Goal: Information Seeking & Learning: Learn about a topic

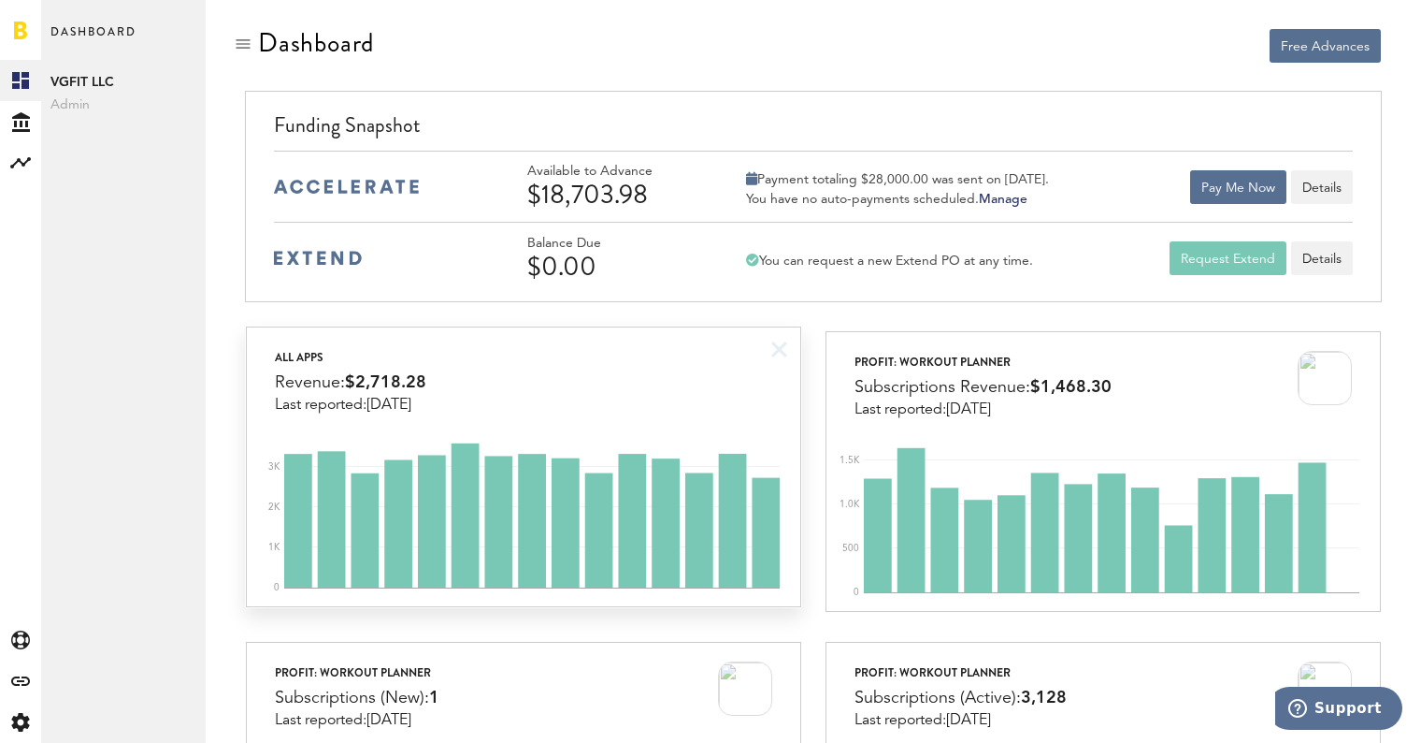
click at [594, 396] on div "All apps Revenue: $2,718.28 Last reported: [DATE]" at bounding box center [523, 370] width 553 height 86
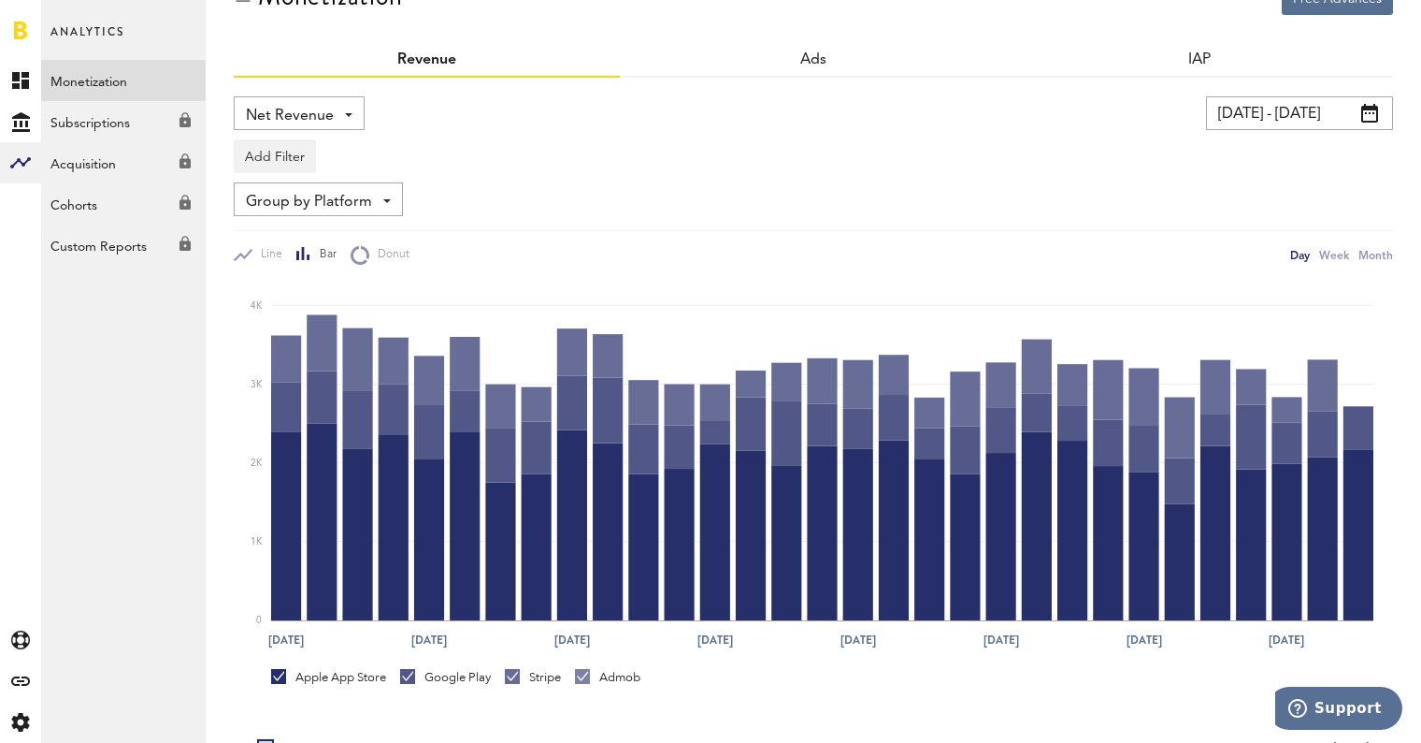
scroll to position [96, 0]
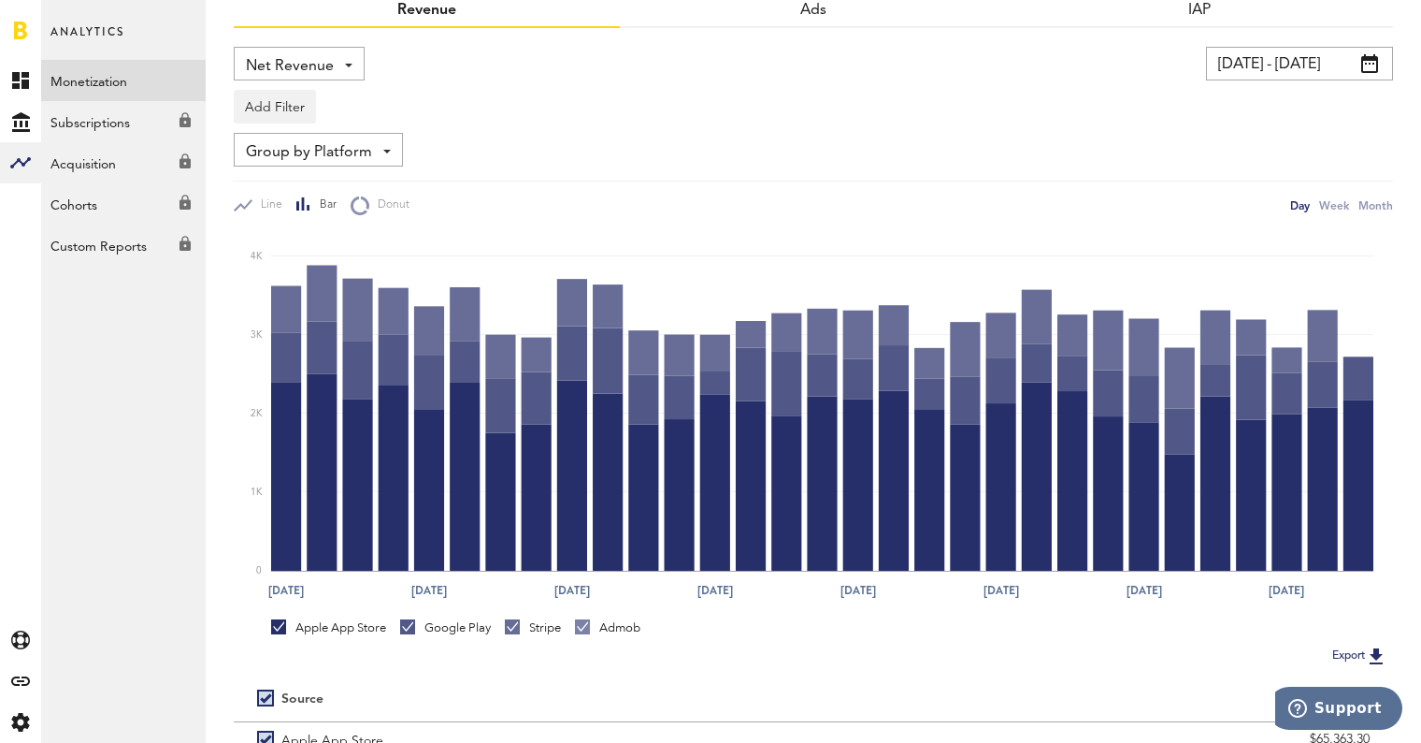
click at [457, 628] on div "Google Play" at bounding box center [445, 627] width 91 height 17
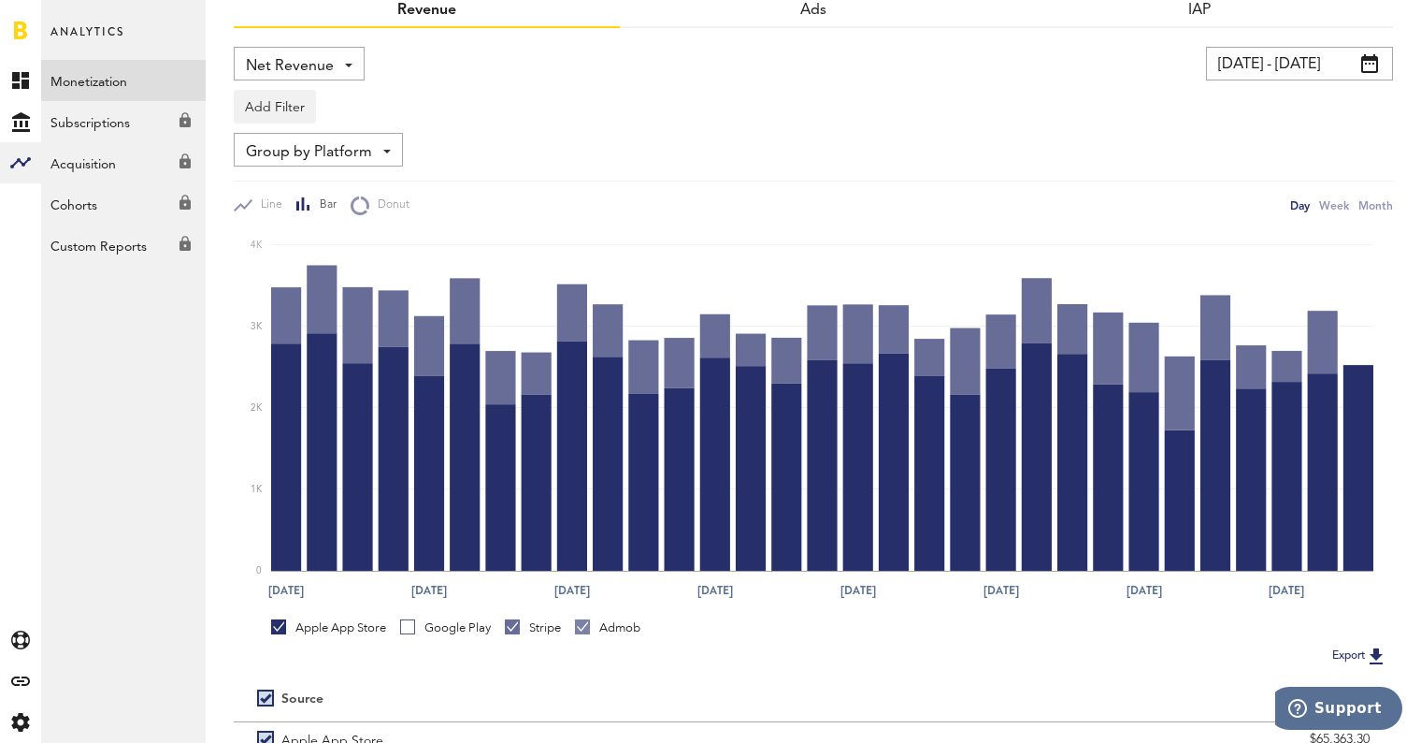
click at [548, 624] on div "Stripe" at bounding box center [533, 627] width 56 height 17
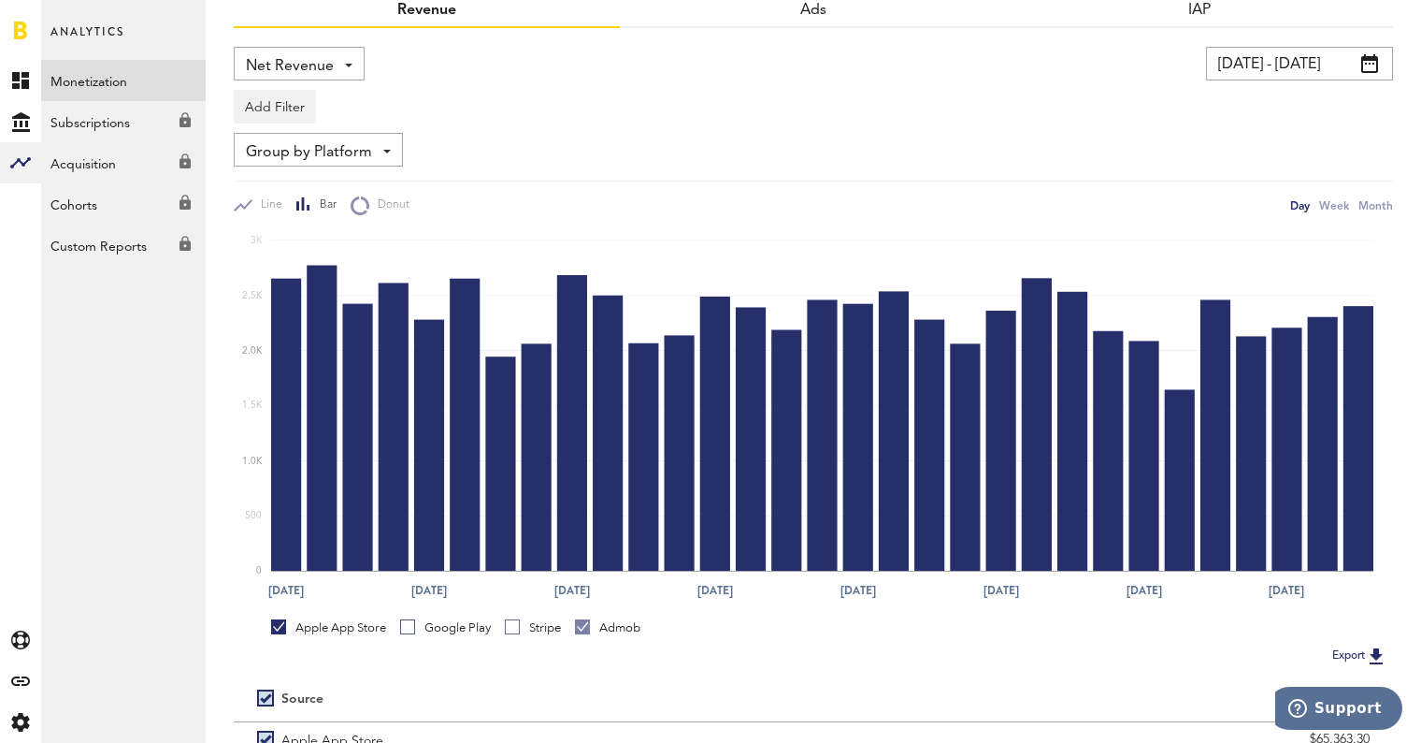
click at [614, 625] on div "Admob" at bounding box center [607, 627] width 65 height 17
click at [444, 642] on div "Google Play" at bounding box center [445, 631] width 91 height 24
click at [422, 633] on div "Google Play" at bounding box center [445, 627] width 91 height 17
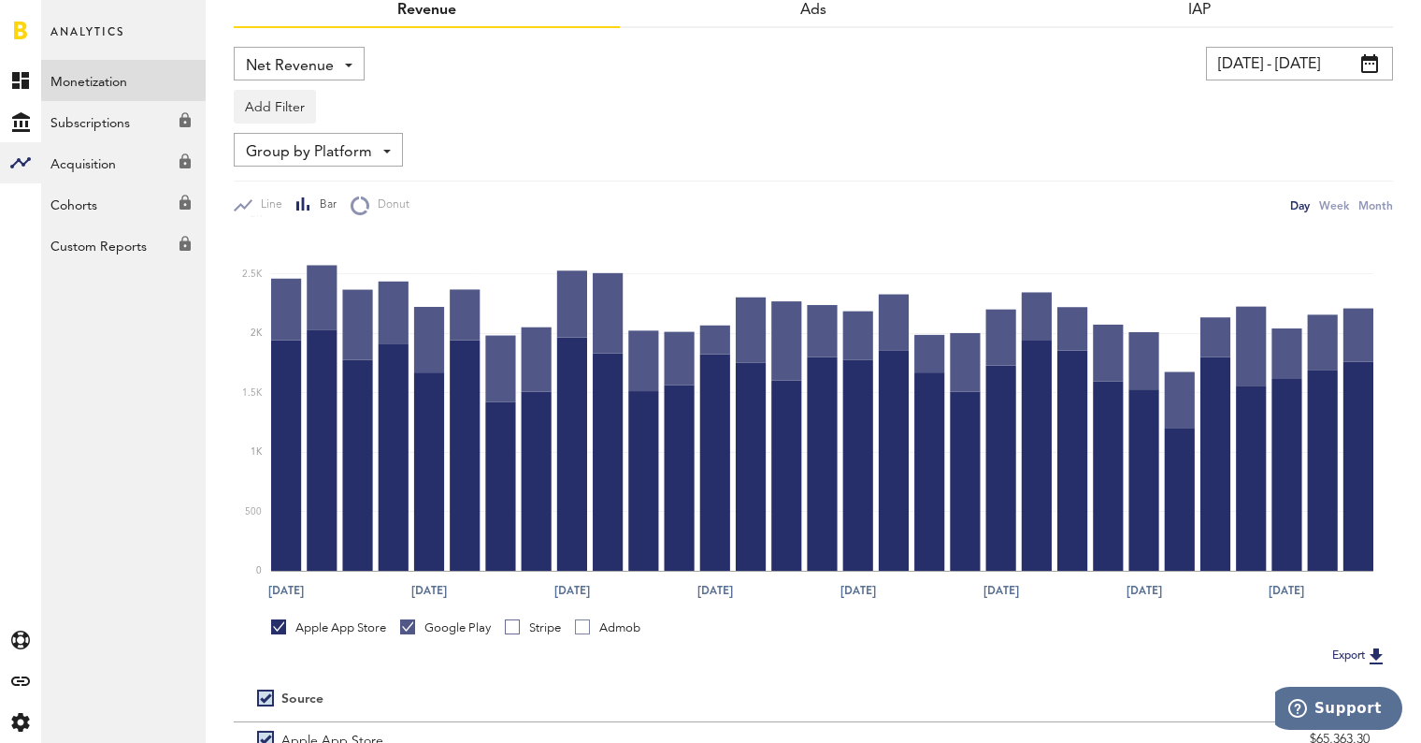
click at [346, 627] on div "Apple App Store" at bounding box center [328, 627] width 115 height 17
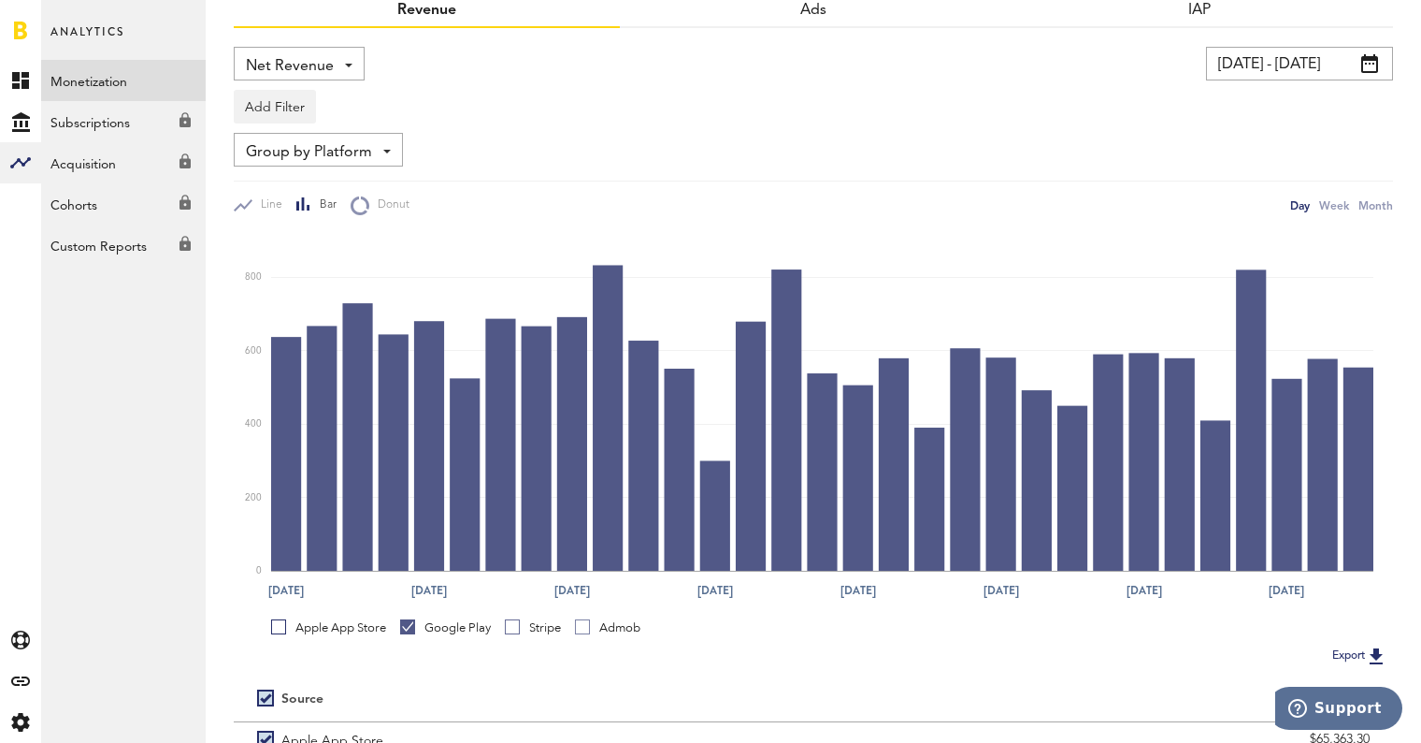
click at [528, 618] on div "Apple App Store Google Play Stripe Admob" at bounding box center [814, 626] width 1160 height 36
click at [530, 627] on div "Stripe" at bounding box center [533, 627] width 56 height 17
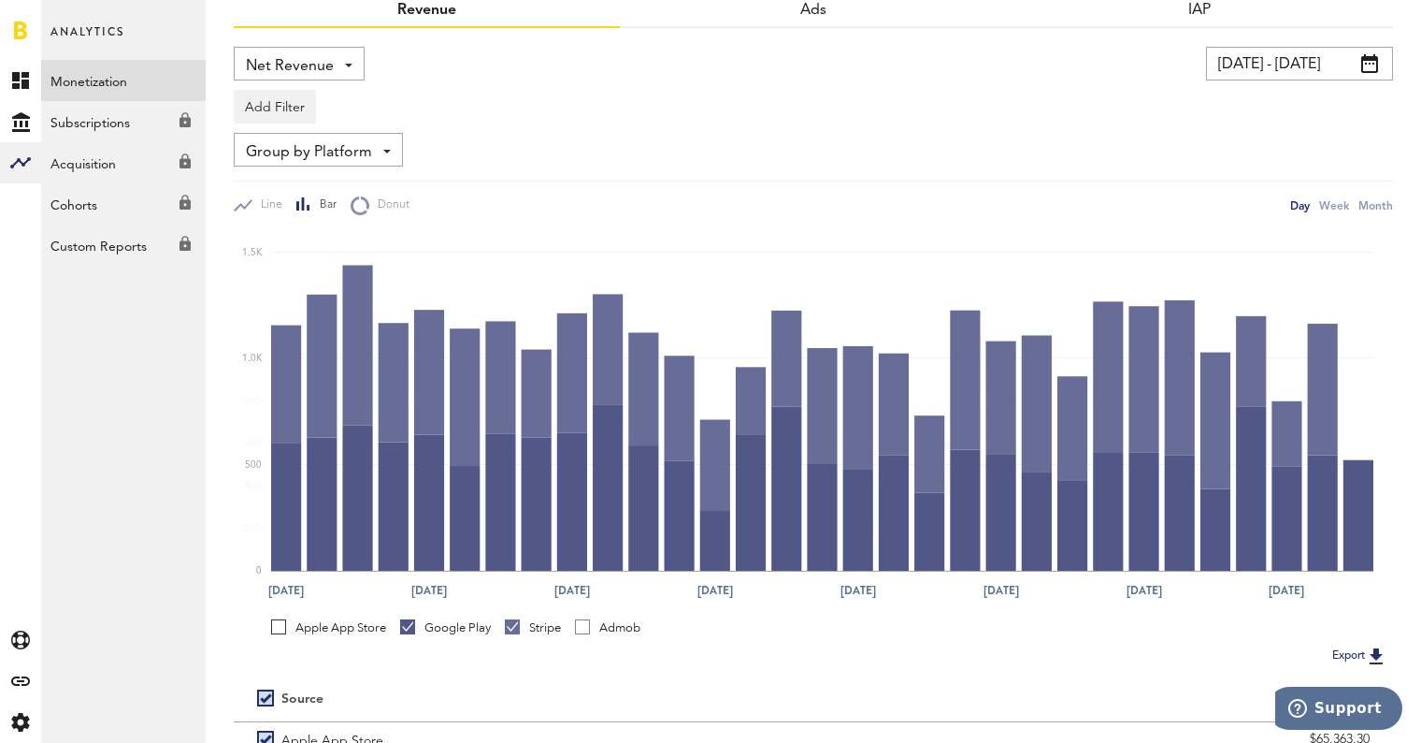
click at [465, 627] on div "Google Play" at bounding box center [445, 627] width 91 height 17
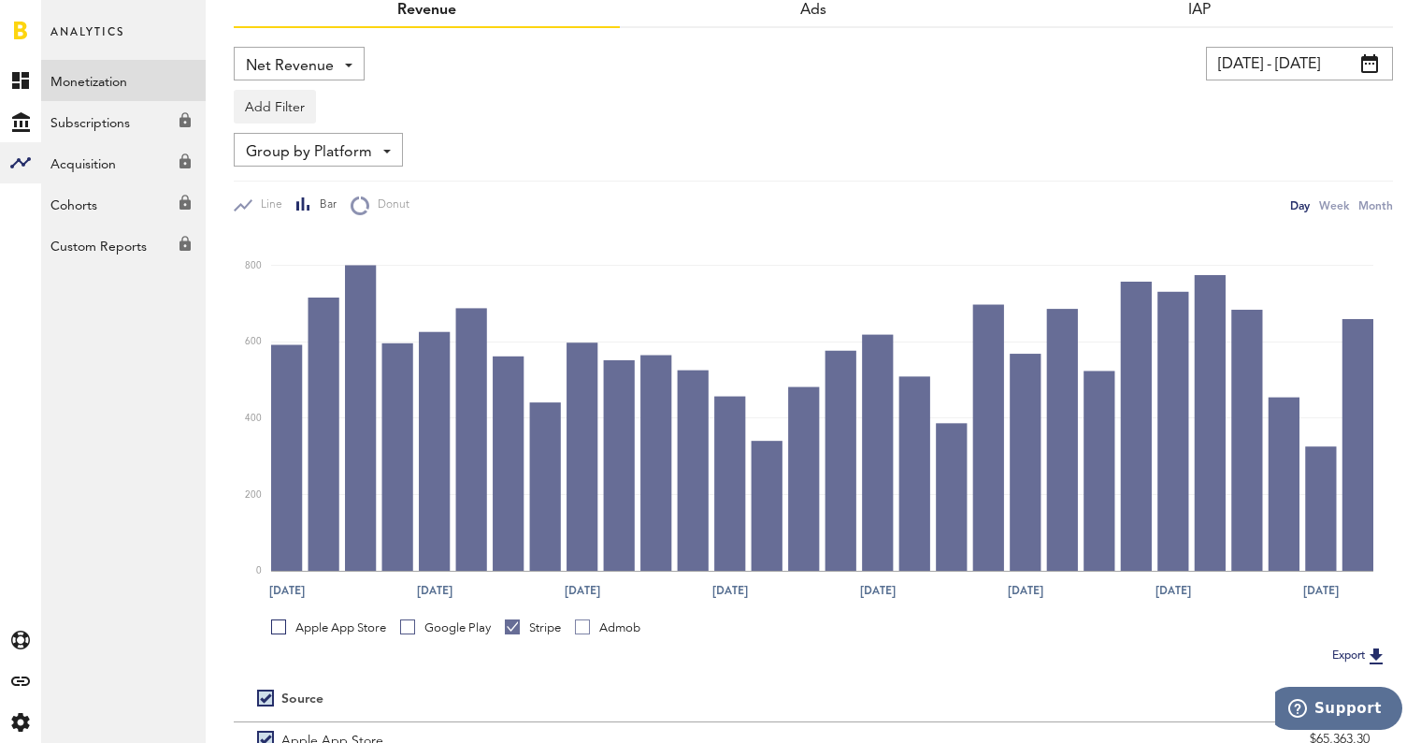
click at [430, 631] on div "Google Play" at bounding box center [445, 627] width 91 height 17
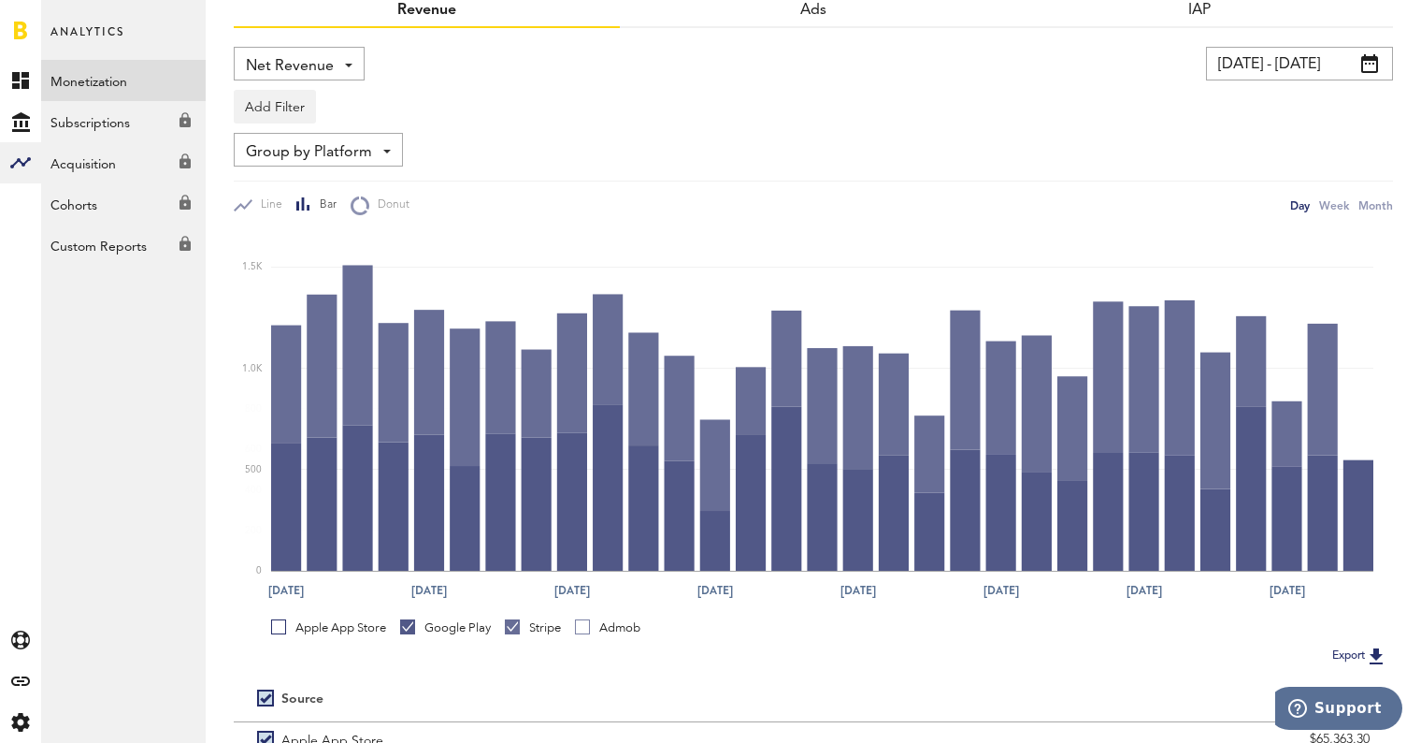
click at [545, 632] on div "Stripe" at bounding box center [533, 627] width 56 height 17
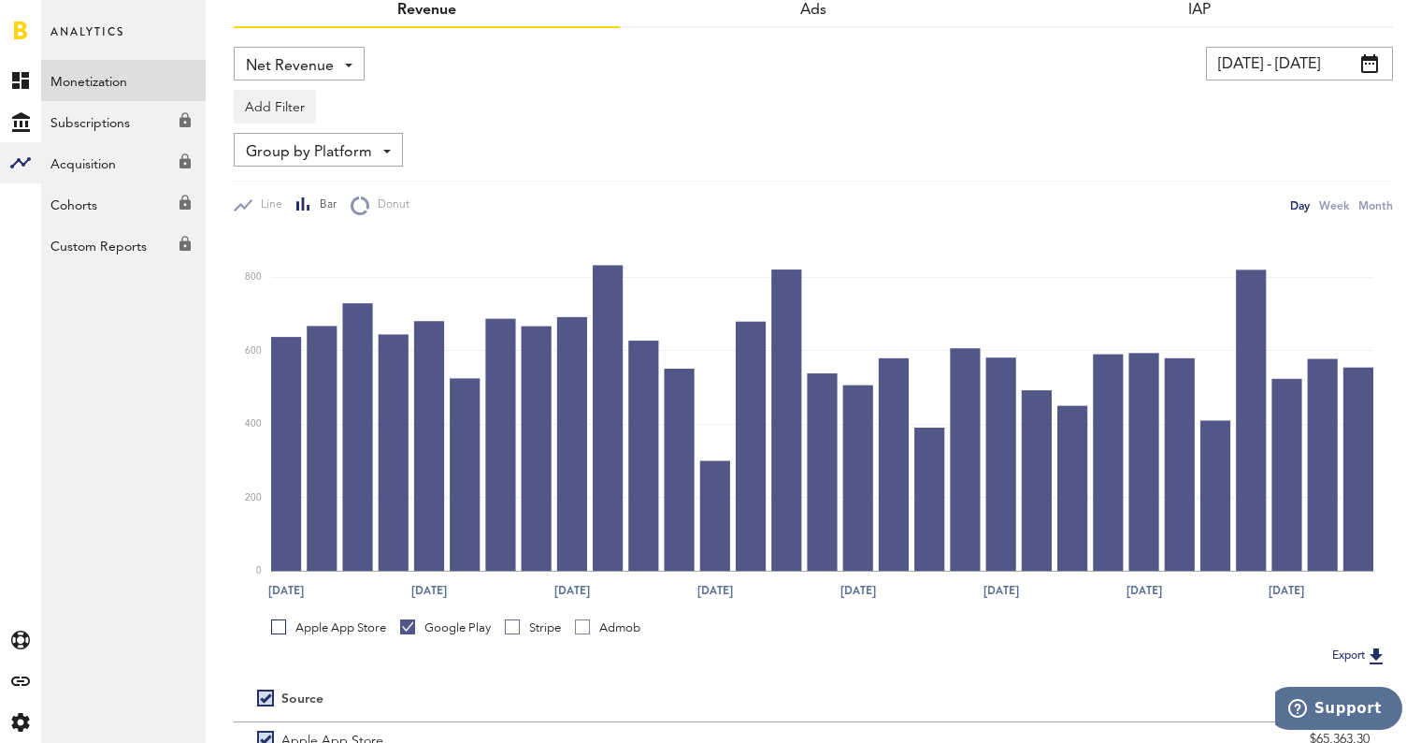
click at [532, 626] on div "Stripe" at bounding box center [533, 627] width 56 height 17
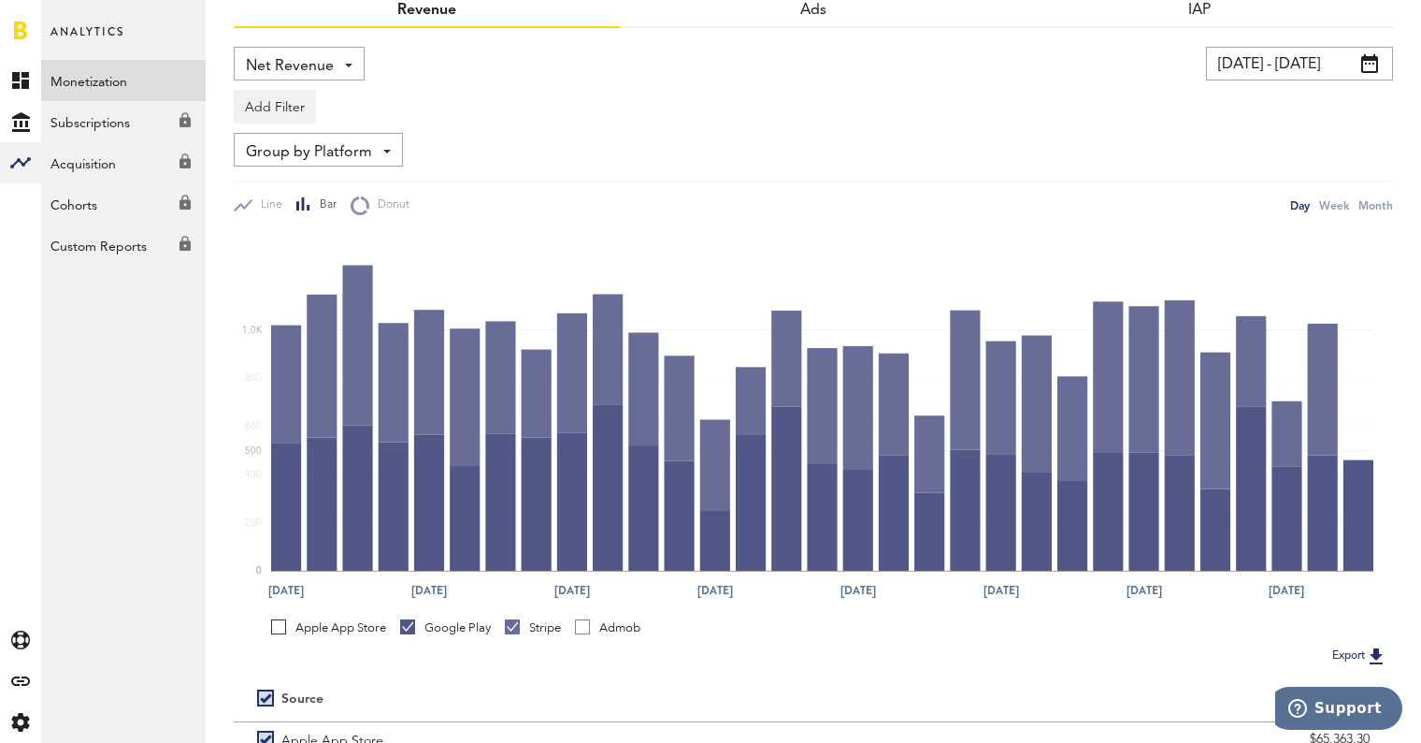
click at [464, 627] on div "Google Play" at bounding box center [445, 627] width 91 height 17
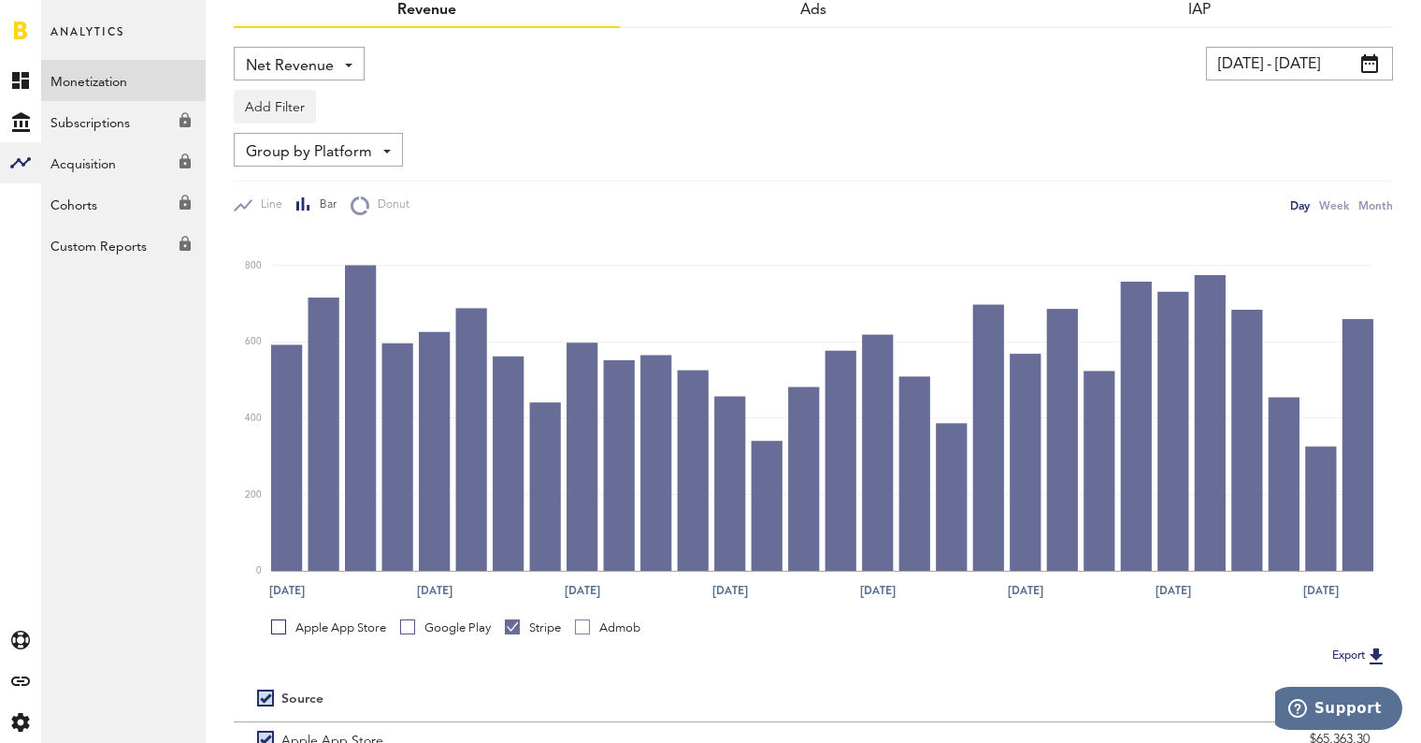
click at [376, 634] on div "Apple App Store" at bounding box center [328, 627] width 115 height 17
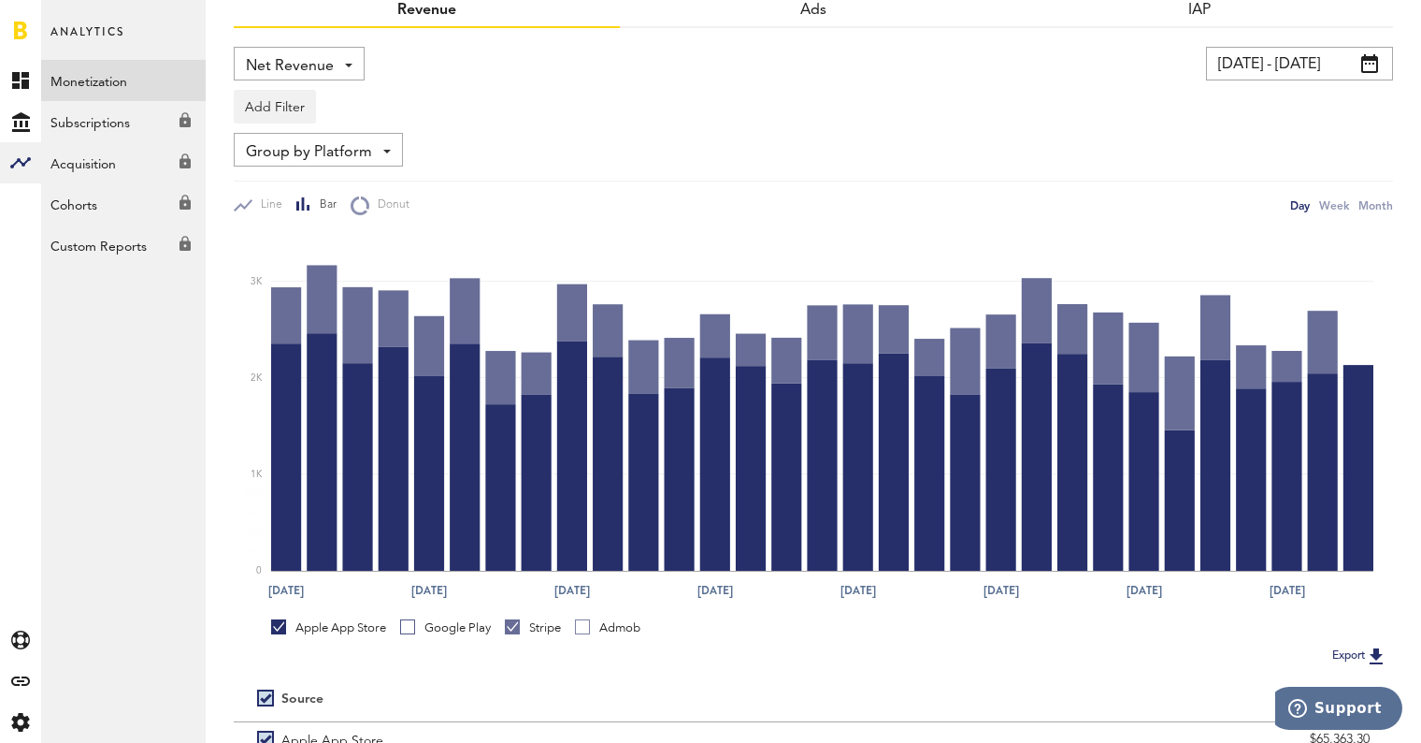
click at [546, 628] on div "Stripe" at bounding box center [533, 627] width 56 height 17
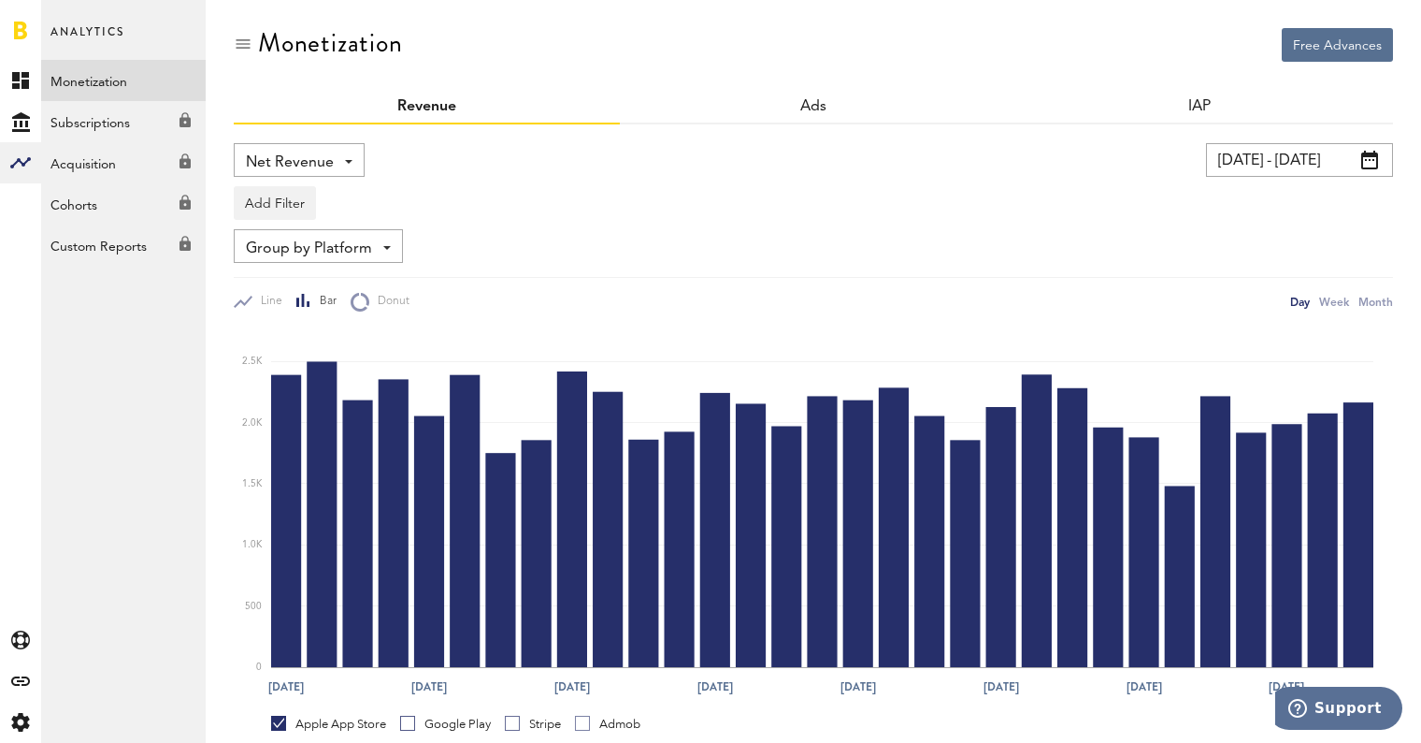
scroll to position [0, 0]
click at [21, 26] on link at bounding box center [20, 30] width 13 height 19
